Goal: Task Accomplishment & Management: Use online tool/utility

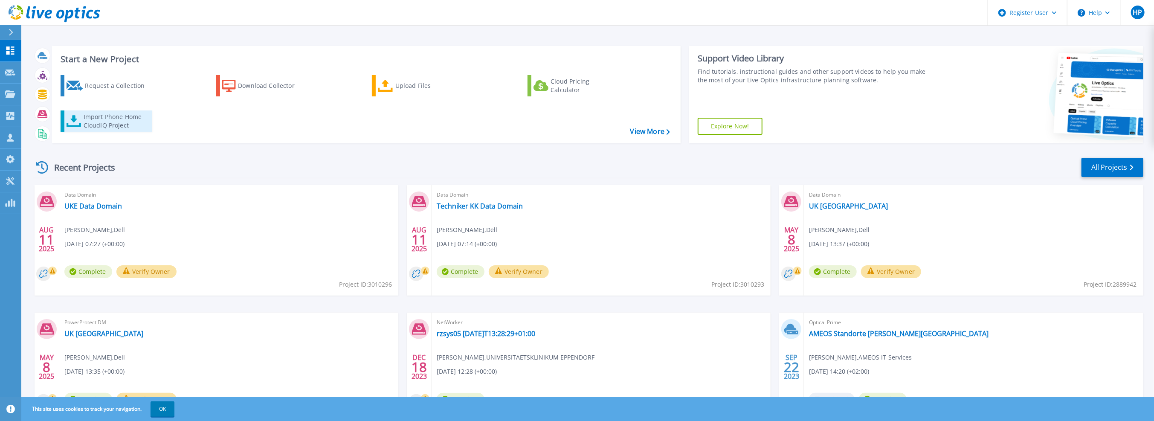
click at [94, 118] on div "Import Phone Home CloudIQ Project" at bounding box center [117, 121] width 67 height 17
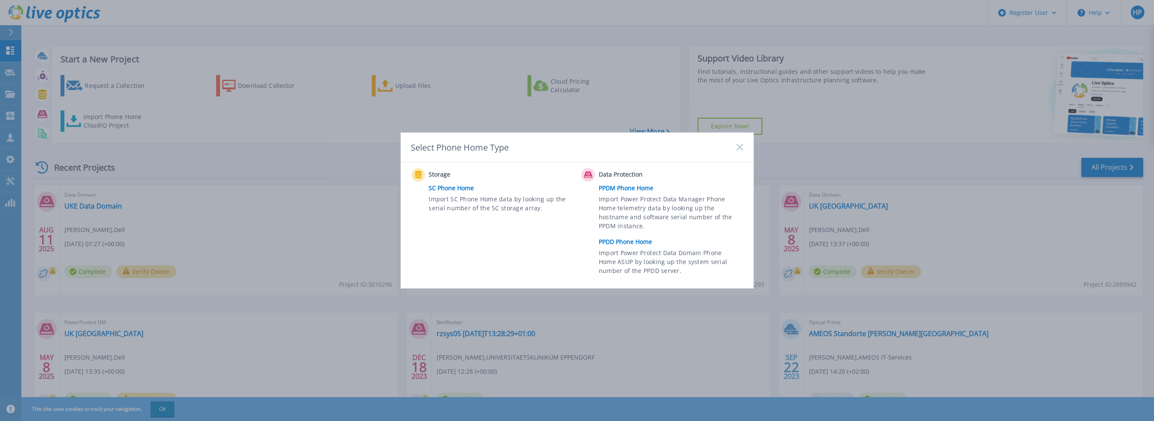
click at [630, 241] on link "PPDD Phone Home" at bounding box center [673, 241] width 148 height 13
